Goal: Information Seeking & Learning: Check status

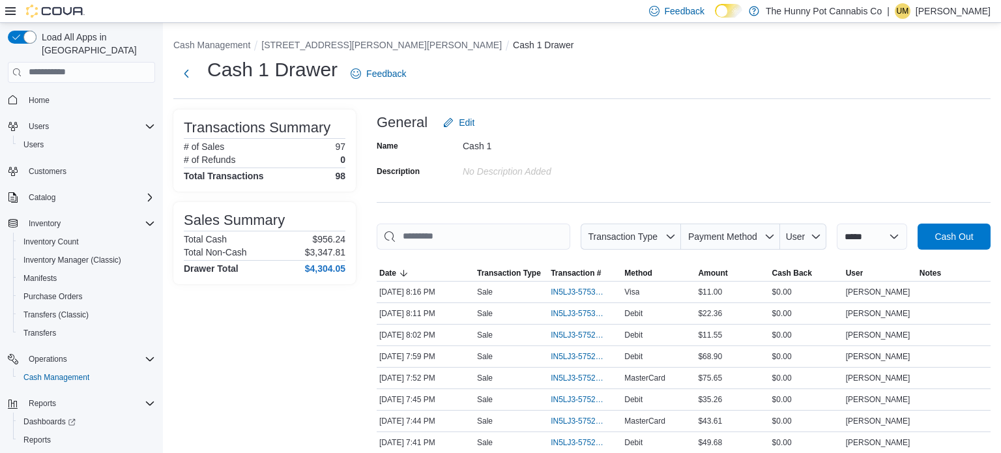
click at [951, 9] on p "[PERSON_NAME]" at bounding box center [952, 11] width 75 height 16
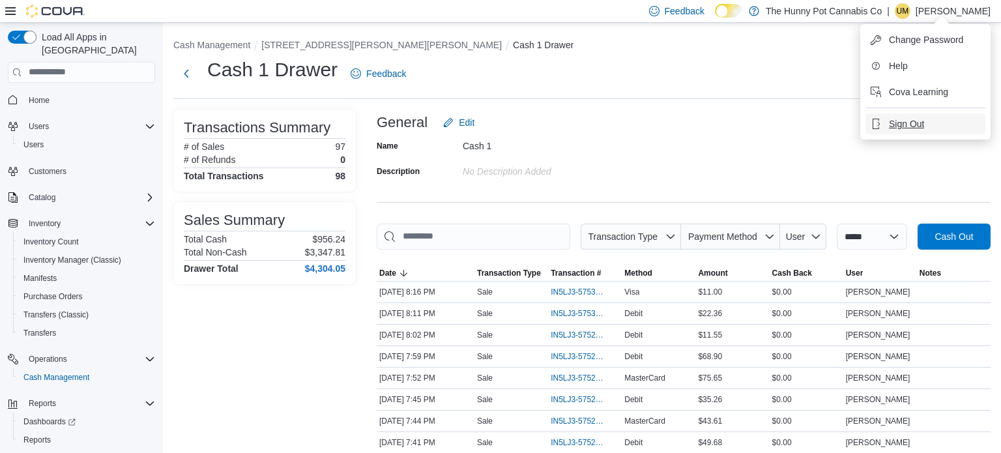
click at [880, 115] on button "Sign Out" at bounding box center [925, 123] width 120 height 21
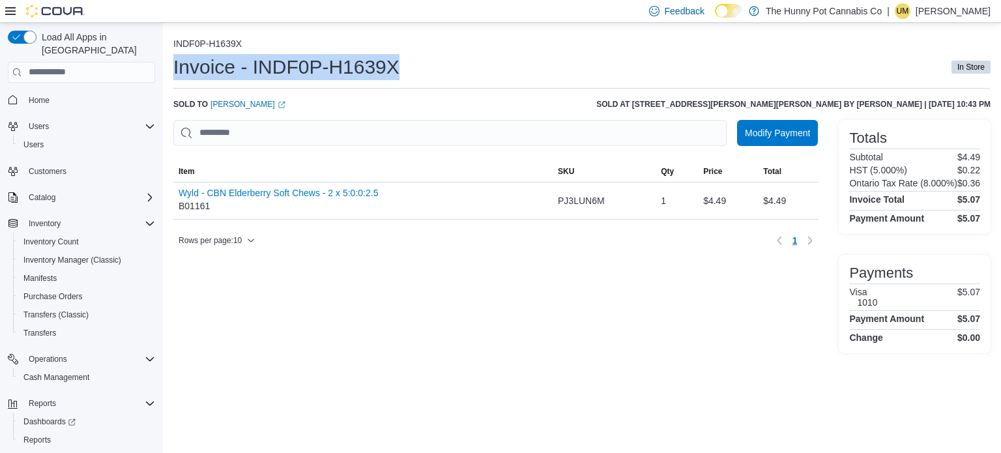
click at [429, 87] on div "Invoice - INDF0P-H1639X In Store" at bounding box center [581, 71] width 817 height 35
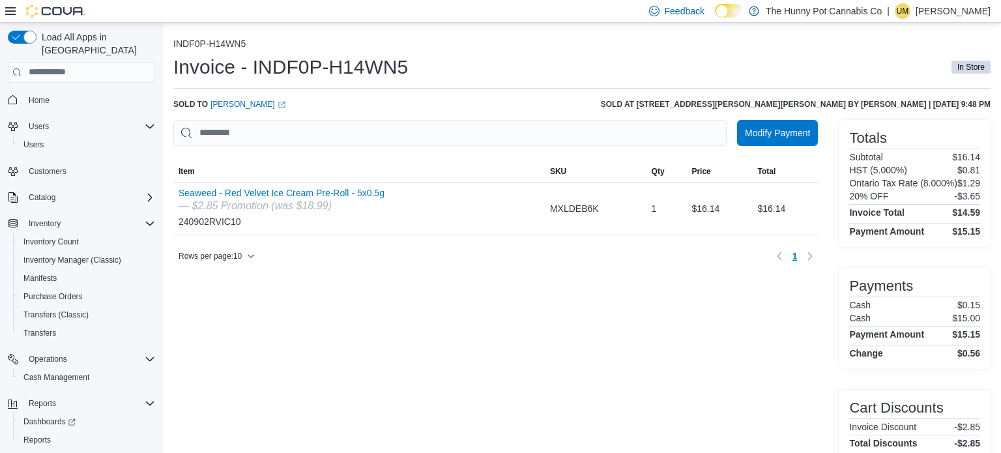
click at [939, 8] on p "Uldarico Maramo" at bounding box center [952, 11] width 75 height 16
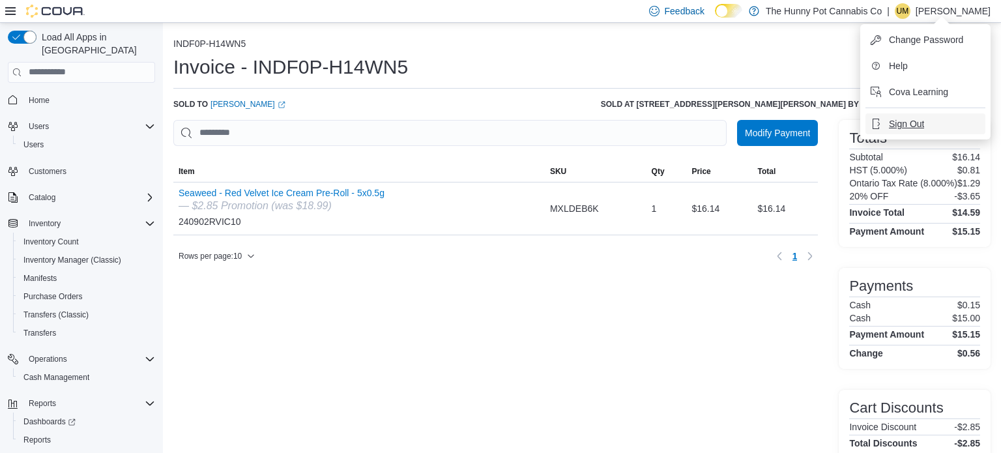
click at [884, 115] on button "Sign Out" at bounding box center [925, 123] width 120 height 21
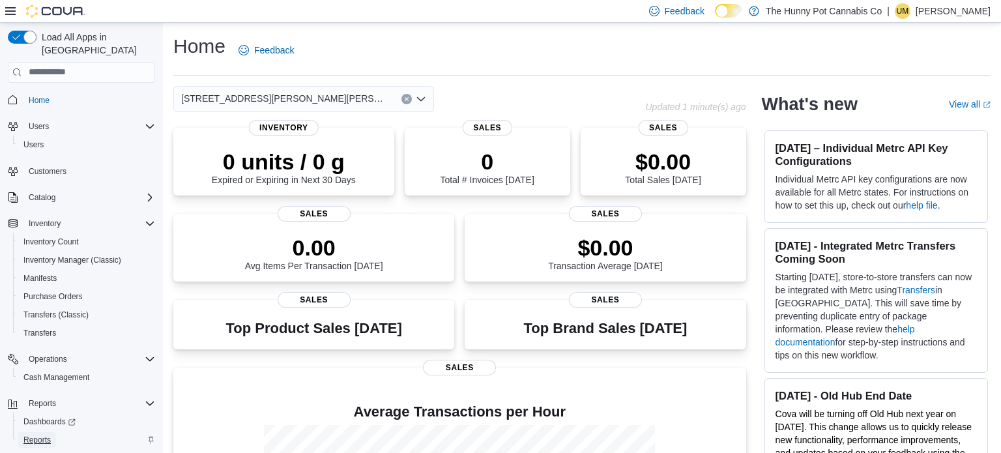
click at [44, 435] on span "Reports" at bounding box center [36, 440] width 27 height 10
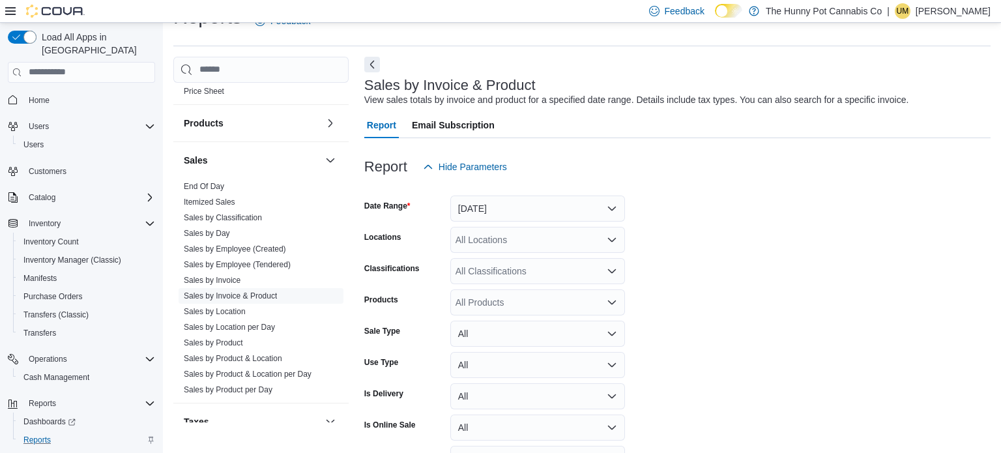
scroll to position [619, 0]
click at [201, 232] on link "Sales by Day" at bounding box center [207, 232] width 46 height 9
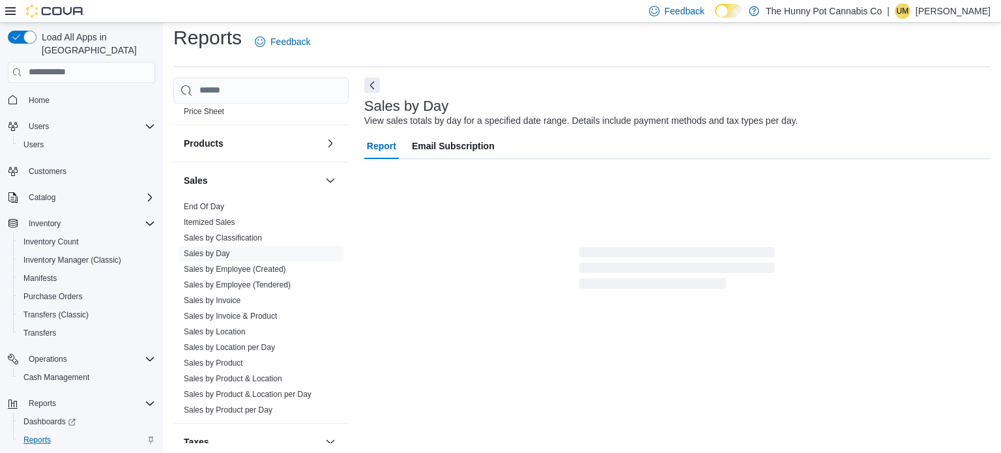
scroll to position [16, 0]
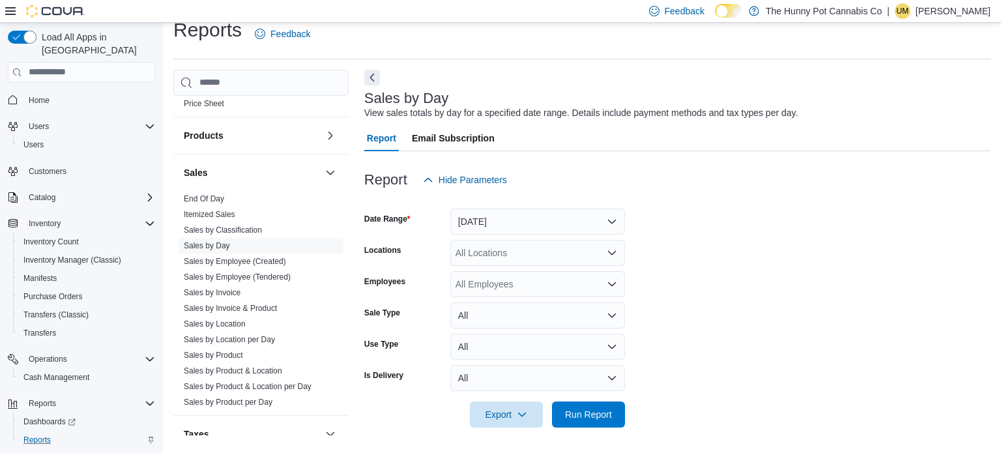
click at [508, 254] on div "All Locations" at bounding box center [537, 253] width 175 height 26
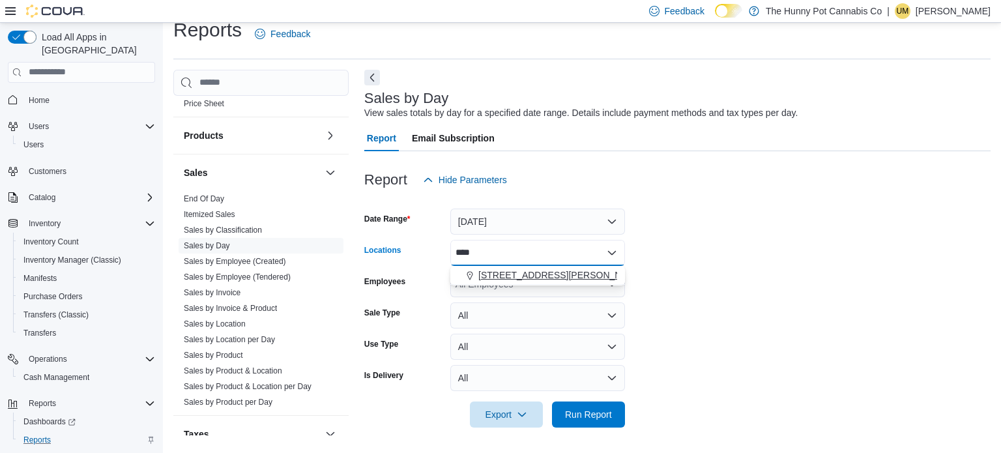
type input "****"
click at [500, 268] on span "[STREET_ADDRESS][PERSON_NAME][PERSON_NAME]" at bounding box center [598, 274] width 240 height 13
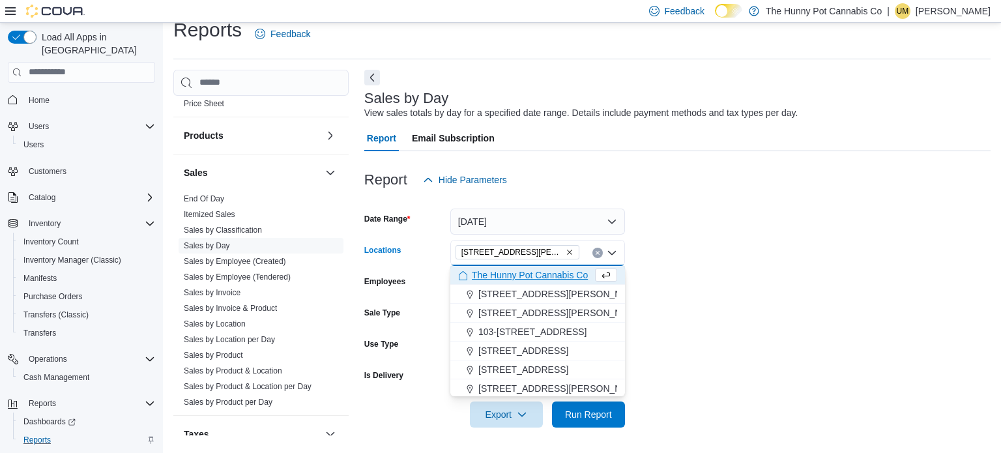
click at [702, 242] on form "Date Range [DATE] Locations [STREET_ADDRESS][PERSON_NAME][PERSON_NAME][PERSON_N…" at bounding box center [677, 310] width 626 height 235
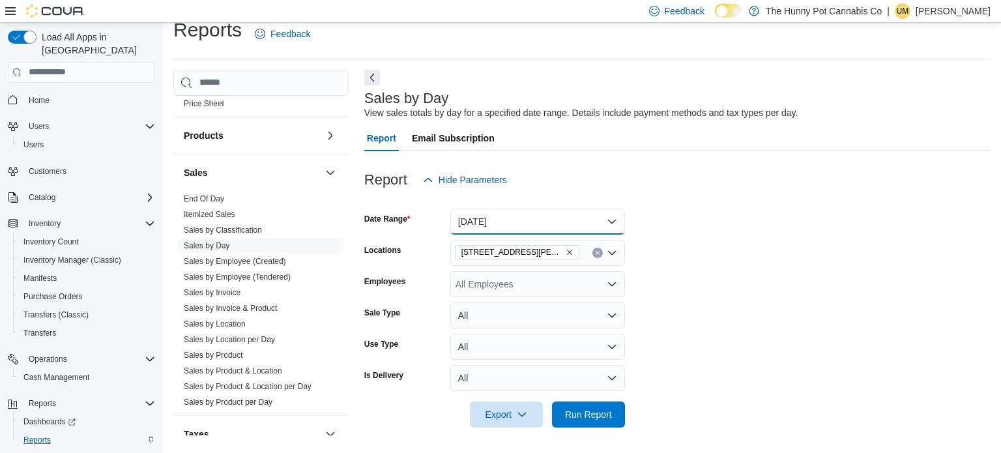
click at [579, 228] on button "[DATE]" at bounding box center [537, 221] width 175 height 26
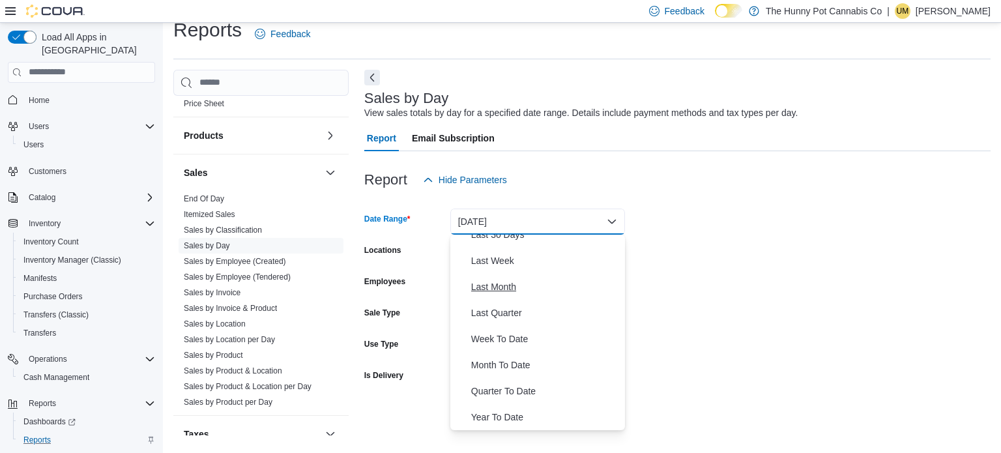
scroll to position [195, 0]
click at [514, 370] on span "Month To Date" at bounding box center [545, 365] width 149 height 16
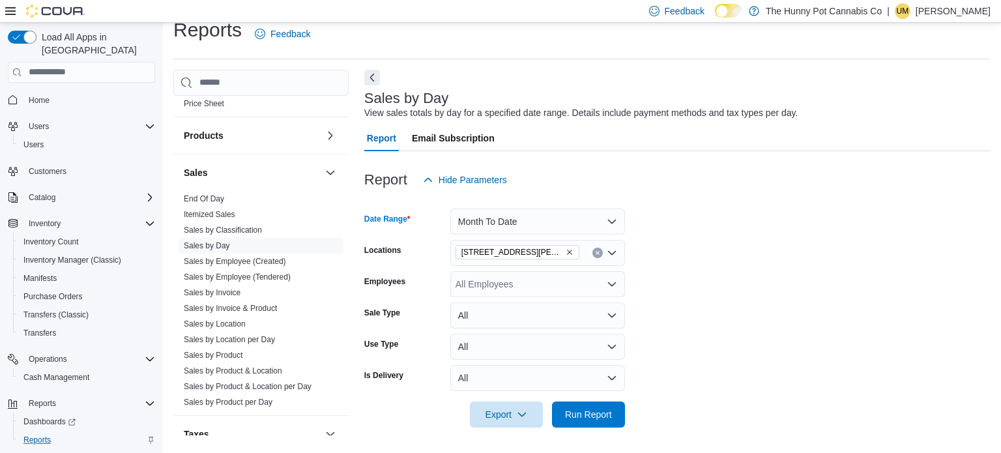
click at [790, 280] on form "Date Range Month To Date Locations [STREET_ADDRESS][PERSON_NAME][PERSON_NAME] E…" at bounding box center [677, 310] width 626 height 235
click at [591, 422] on span "Run Report" at bounding box center [588, 414] width 57 height 26
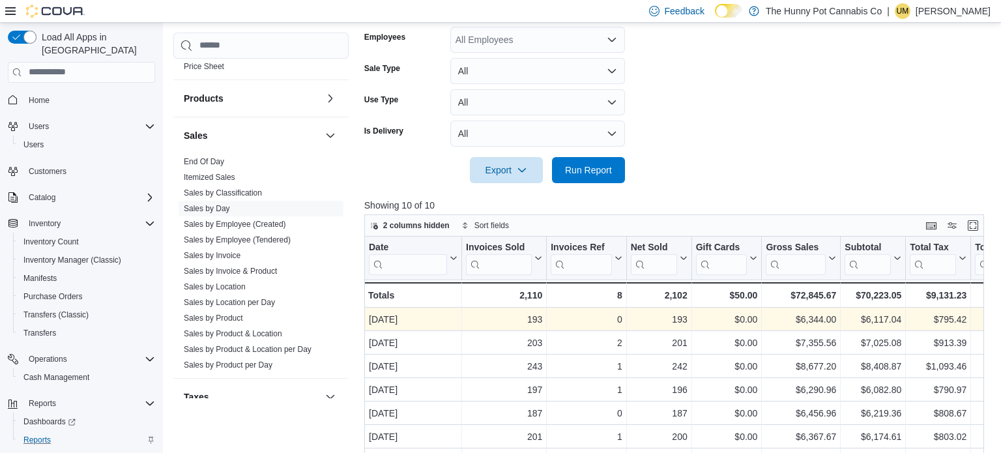
scroll to position [261, 0]
